Goal: Check status: Check status

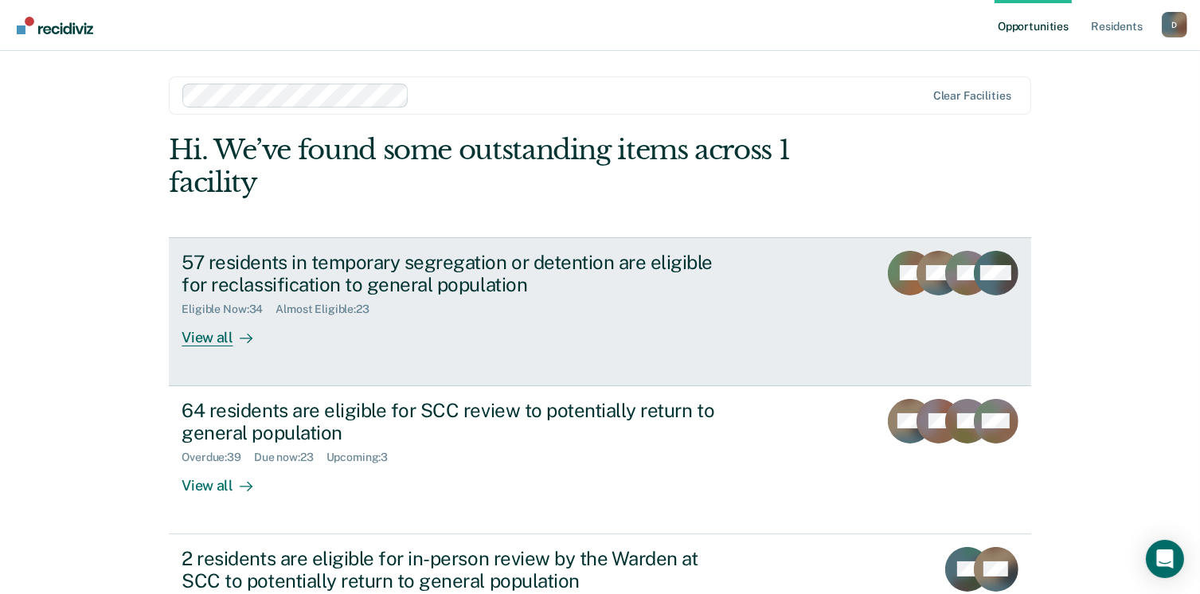
click at [209, 339] on div "View all" at bounding box center [226, 331] width 89 height 31
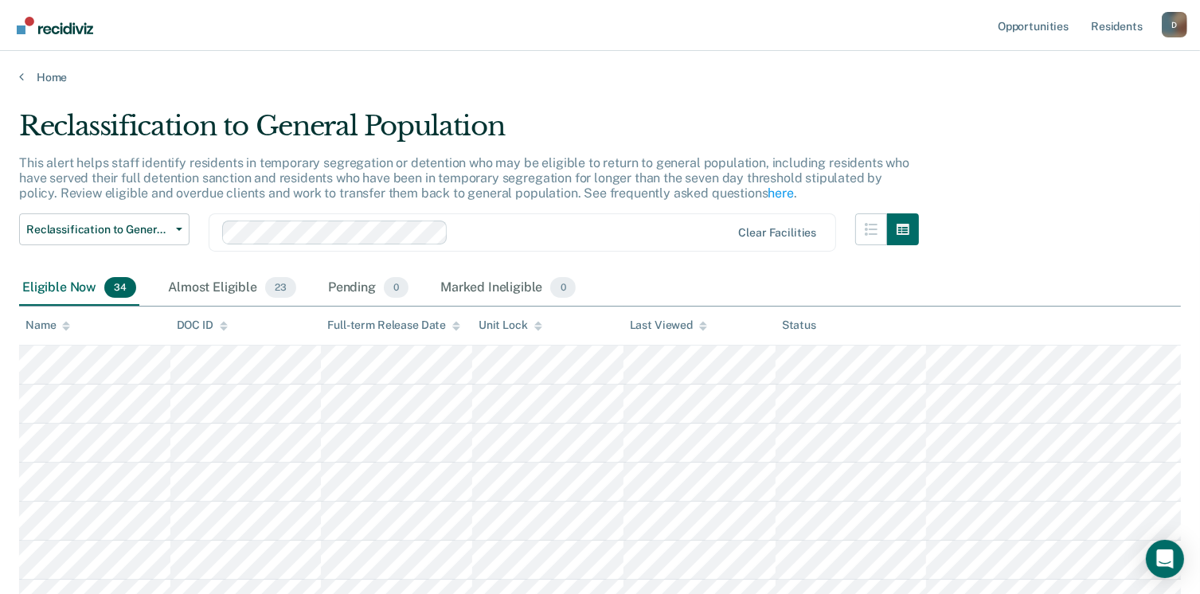
click at [83, 285] on div "Eligible Now 34" at bounding box center [79, 288] width 120 height 35
click at [49, 326] on div "Name" at bounding box center [47, 326] width 45 height 14
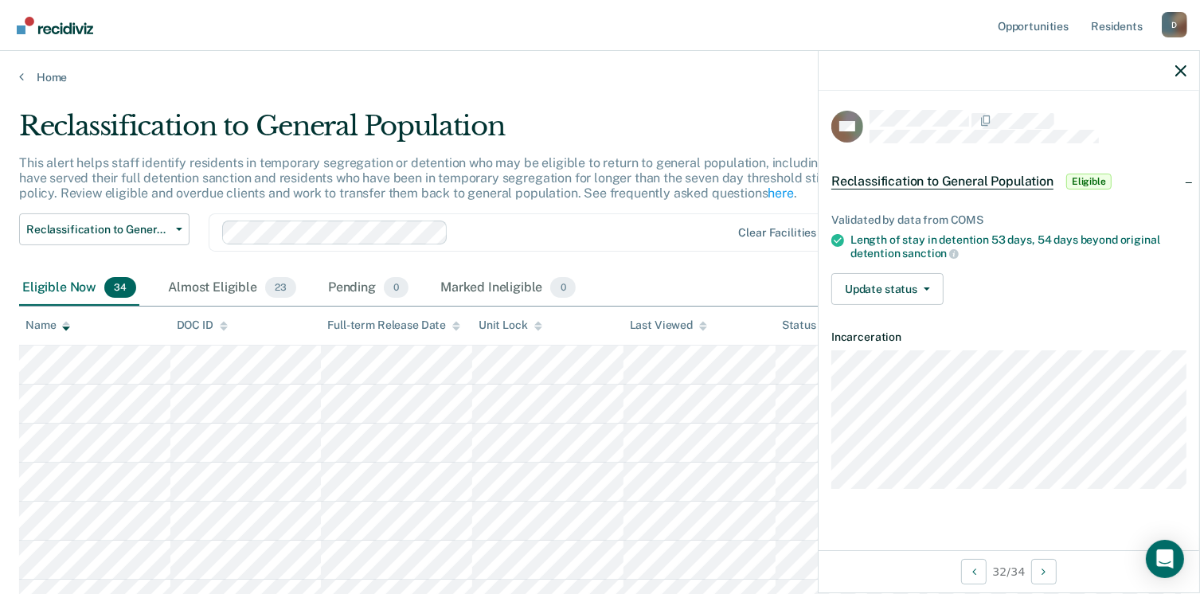
click at [1179, 77] on div at bounding box center [1009, 71] width 381 height 40
click at [1182, 76] on icon "button" at bounding box center [1181, 70] width 11 height 11
